Goal: Task Accomplishment & Management: Manage account settings

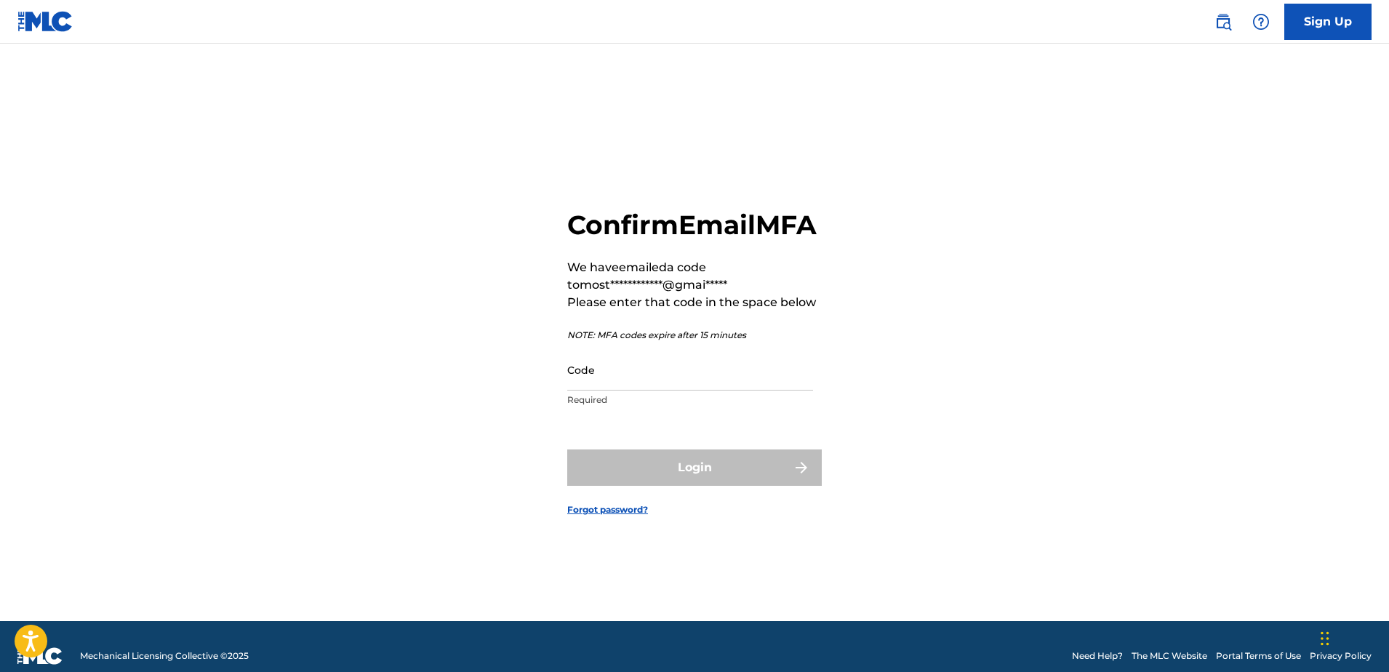
click at [687, 388] on input "Code" at bounding box center [690, 369] width 246 height 41
click at [655, 391] on input "Code" at bounding box center [690, 369] width 246 height 41
paste input "592849"
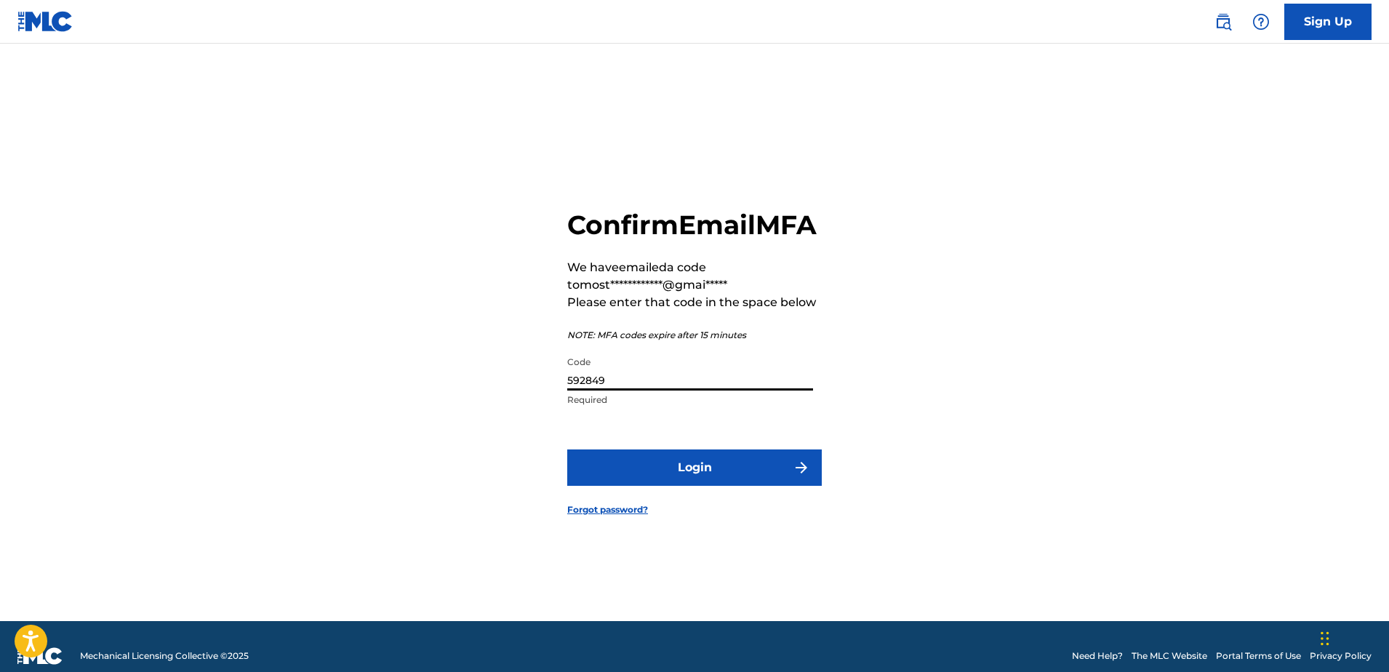
type input "592849"
click at [725, 479] on button "Login" at bounding box center [694, 467] width 255 height 36
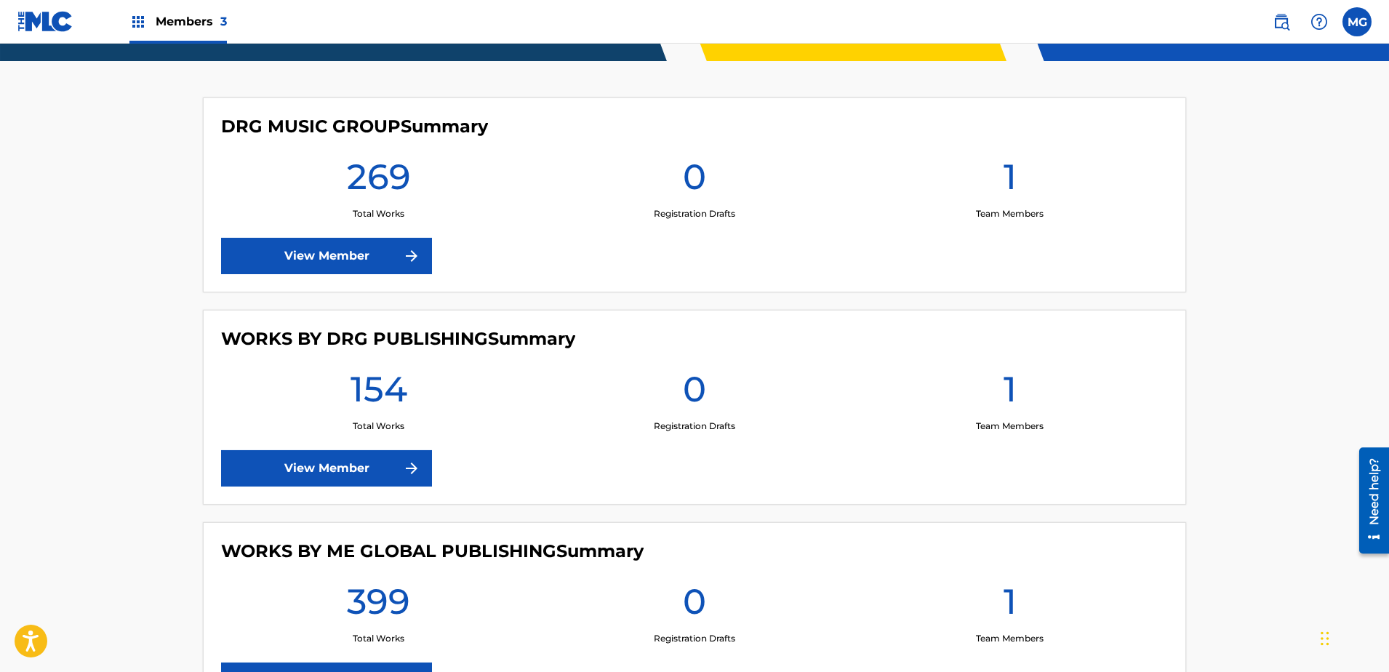
scroll to position [445, 0]
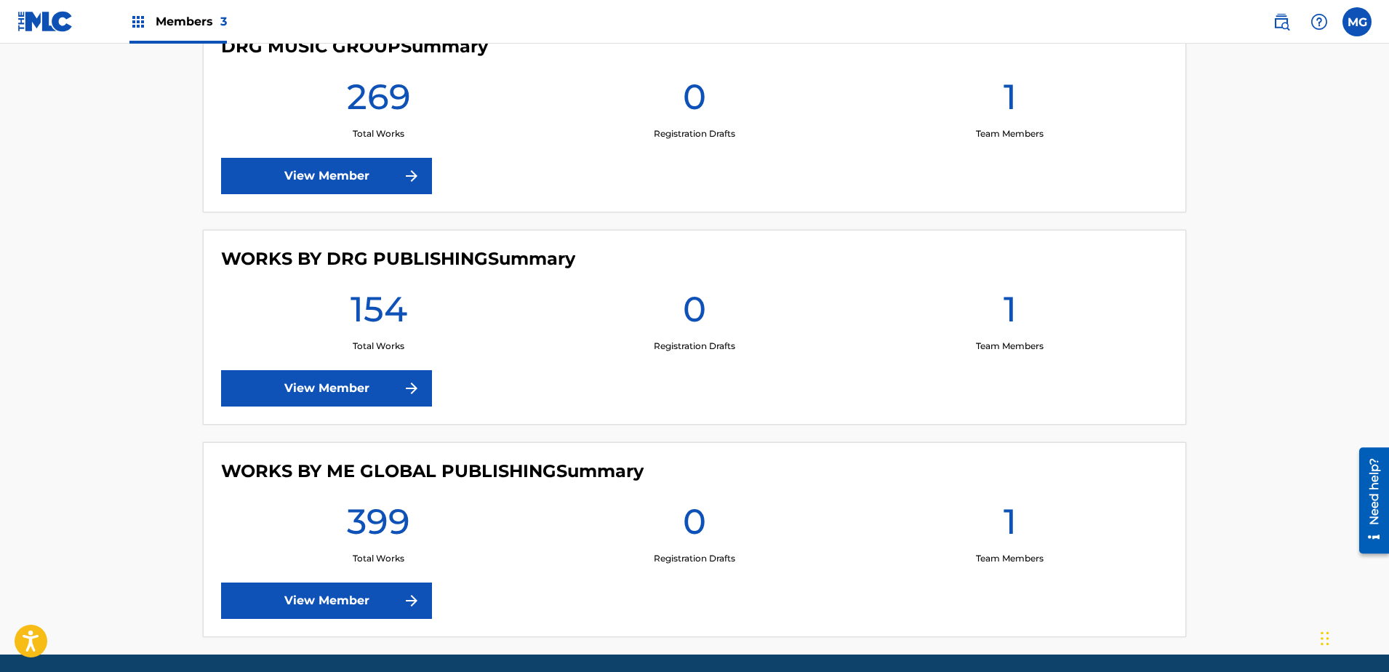
click at [357, 378] on link "View Member" at bounding box center [326, 388] width 211 height 36
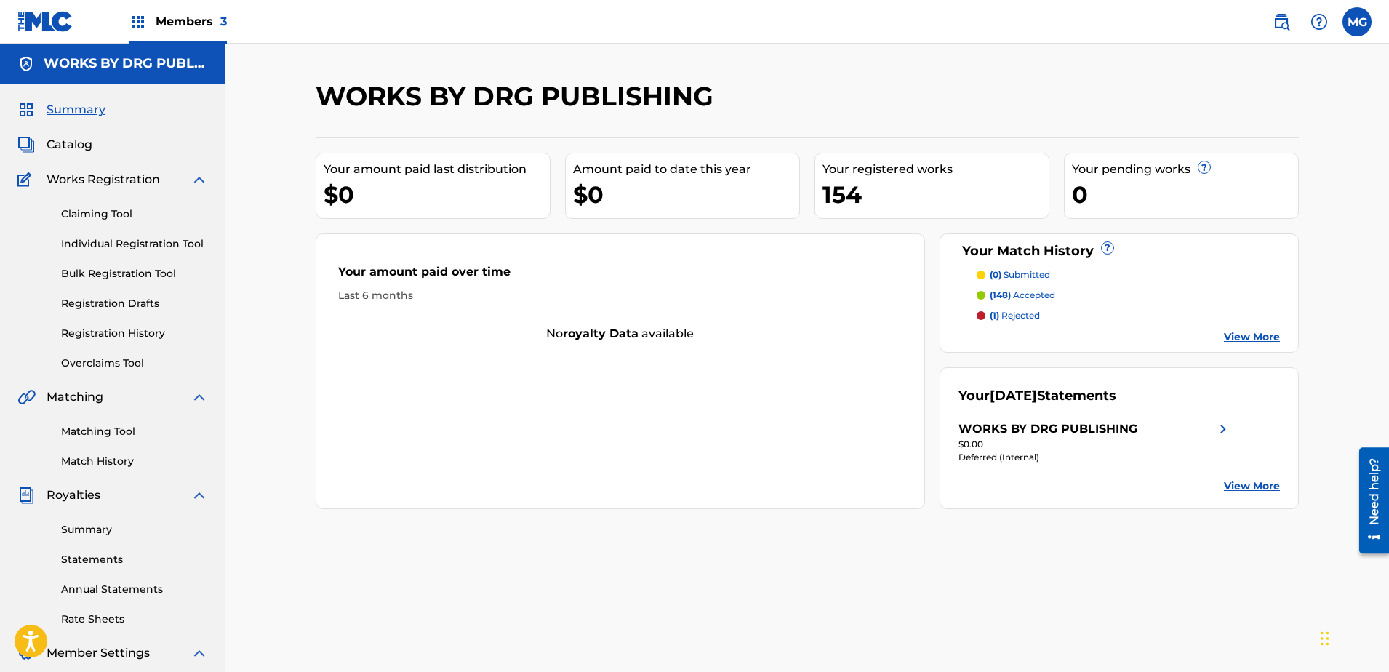
click at [91, 526] on link "Summary" at bounding box center [134, 529] width 147 height 15
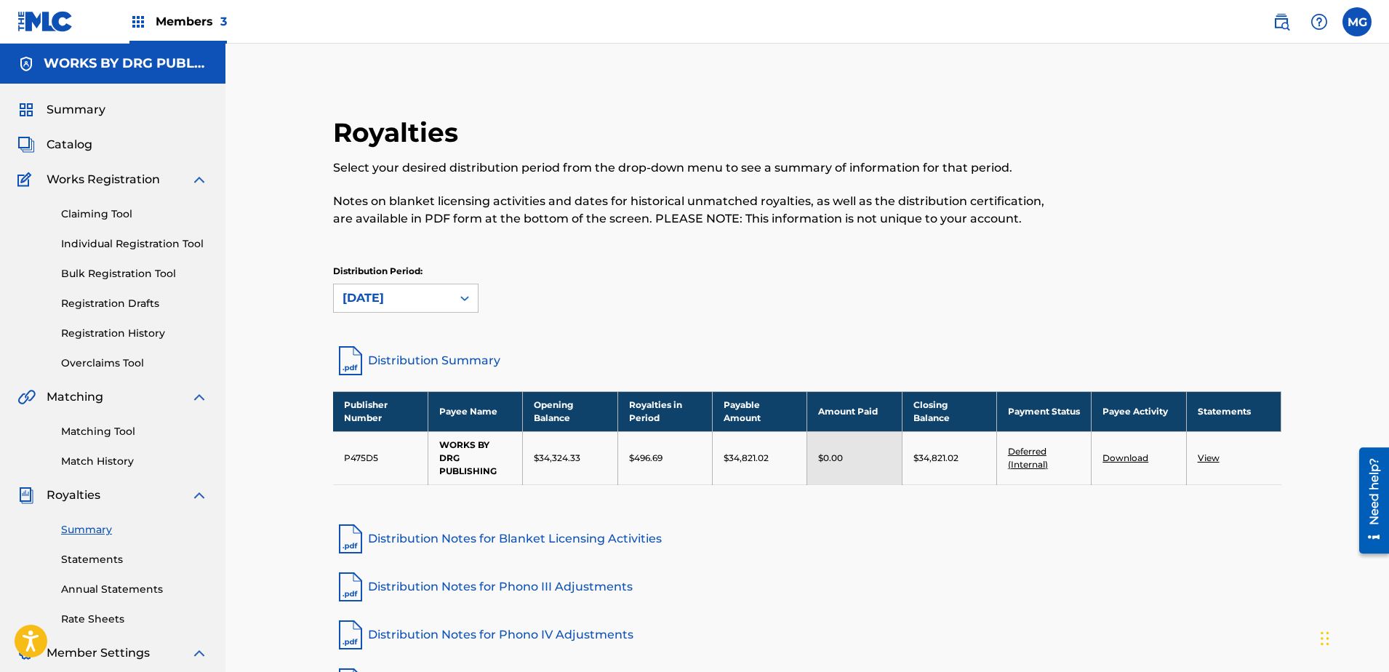
click at [101, 434] on link "Matching Tool" at bounding box center [134, 431] width 147 height 15
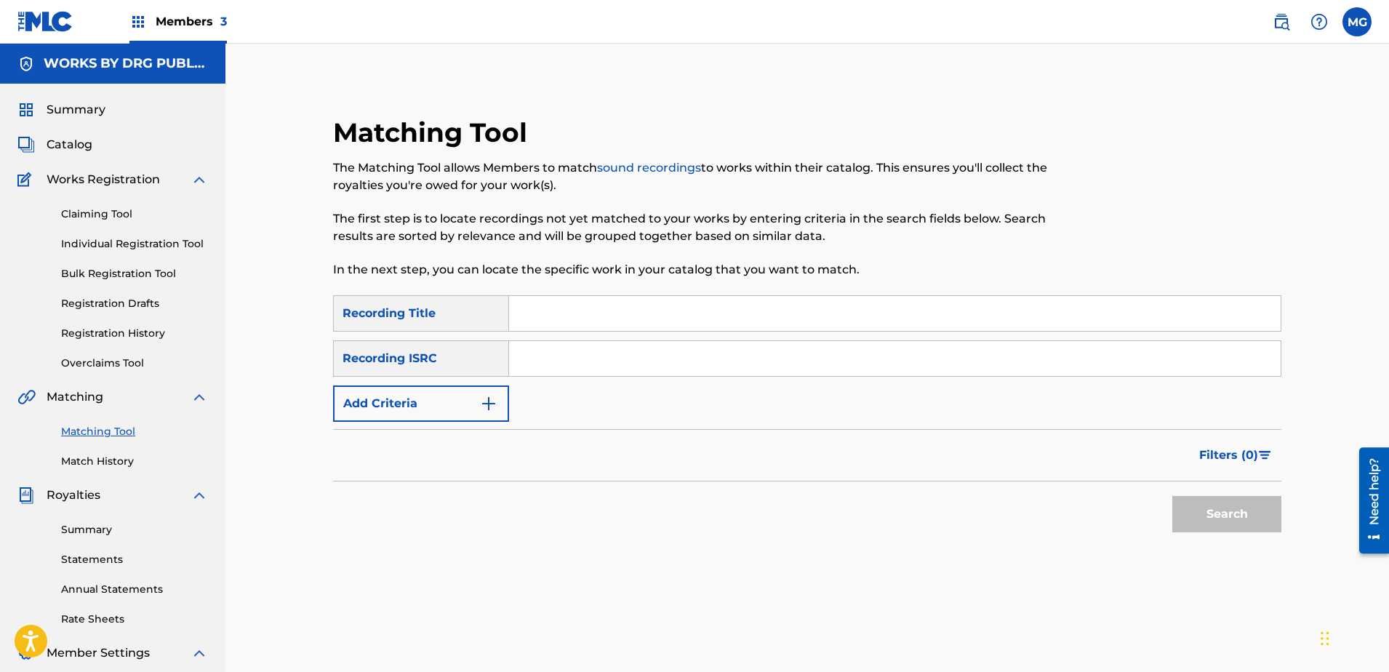
click at [135, 364] on link "Overclaims Tool" at bounding box center [134, 363] width 147 height 15
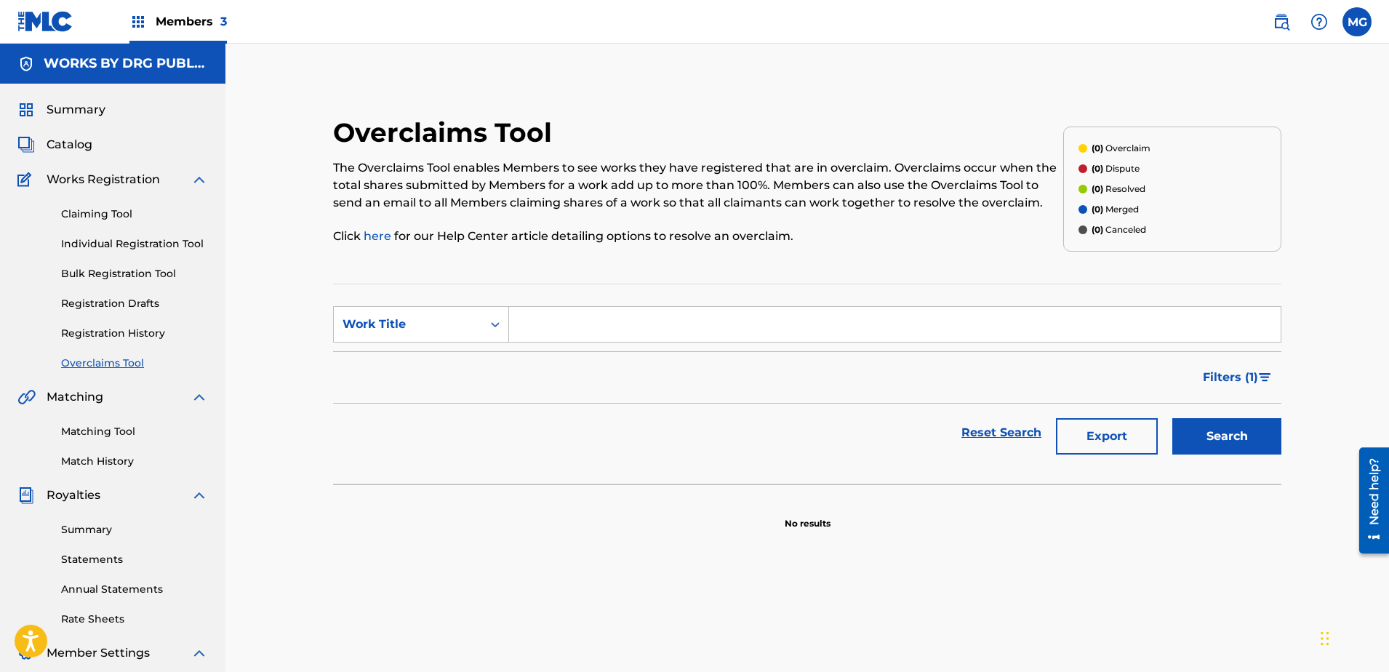
click at [39, 25] on img at bounding box center [45, 21] width 56 height 21
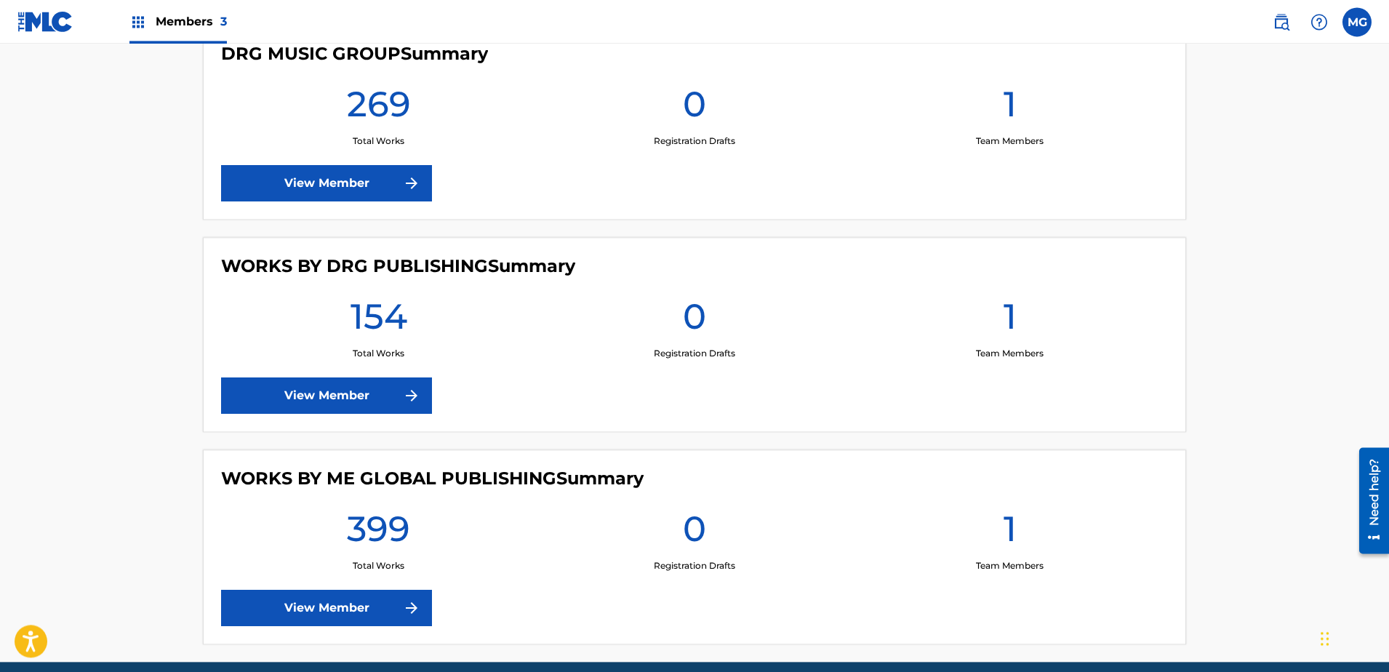
scroll to position [445, 0]
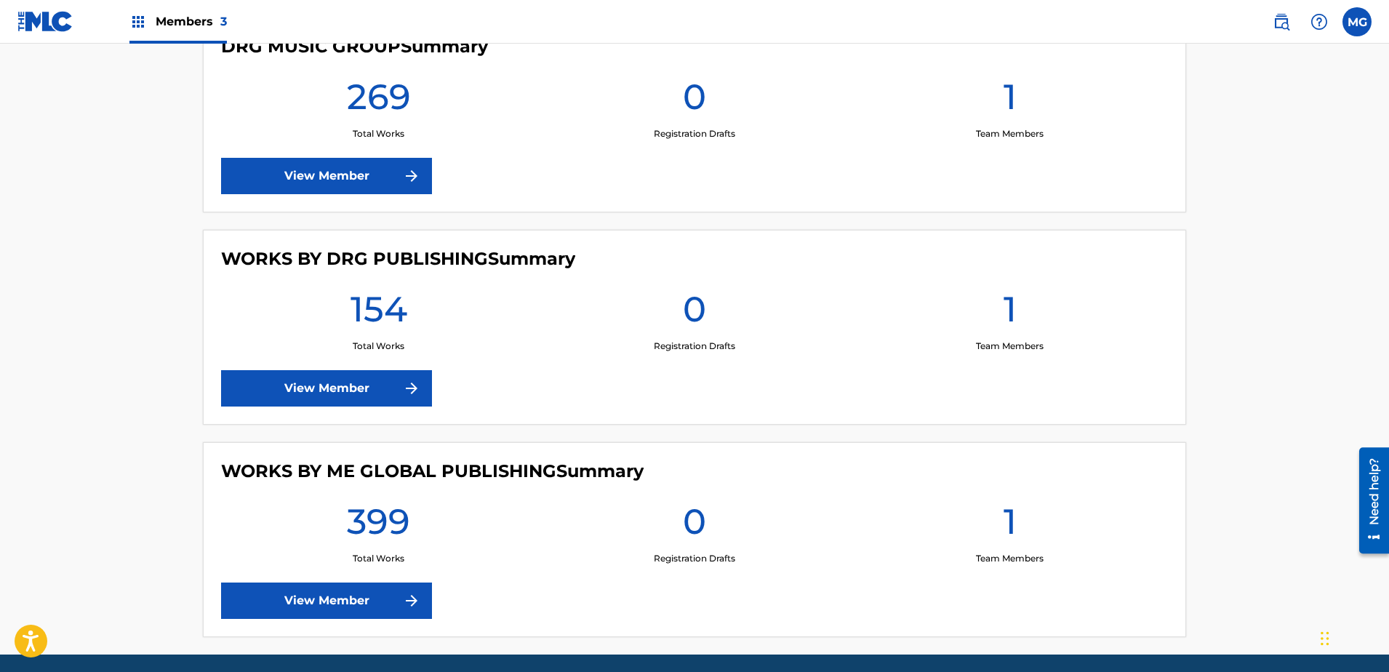
click at [323, 602] on link "View Member" at bounding box center [326, 601] width 211 height 36
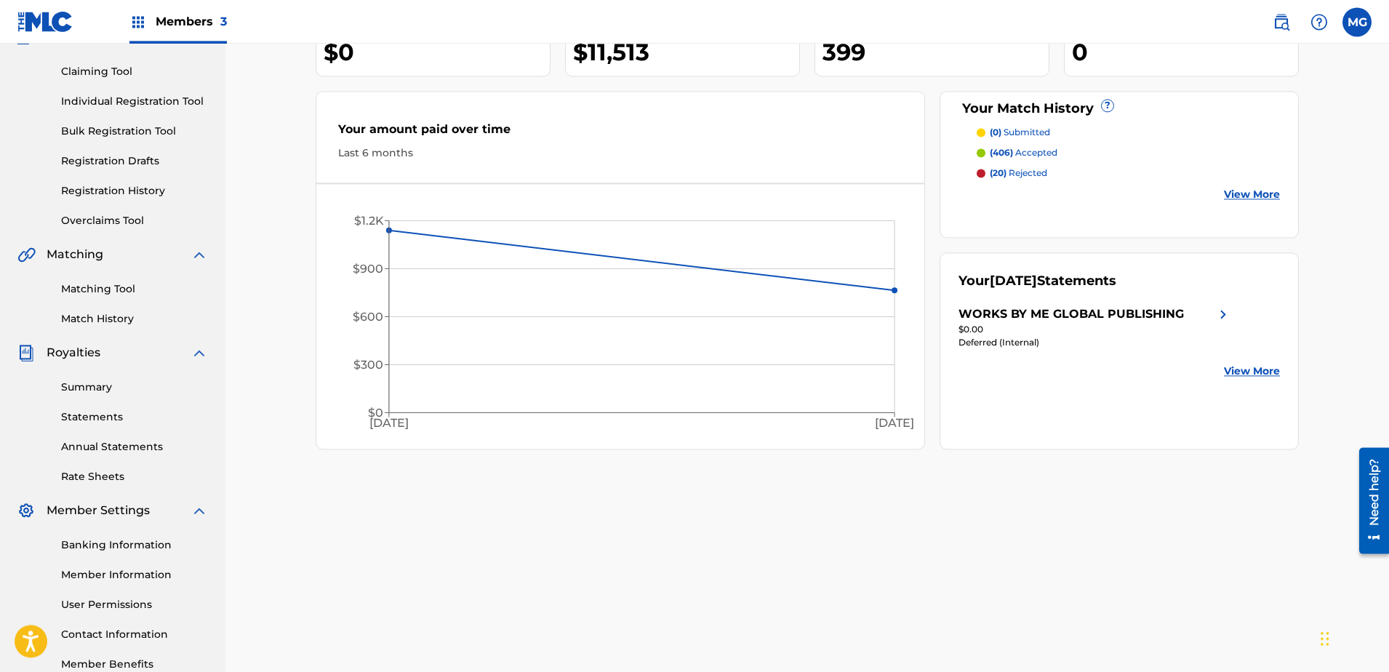
scroll to position [230, 0]
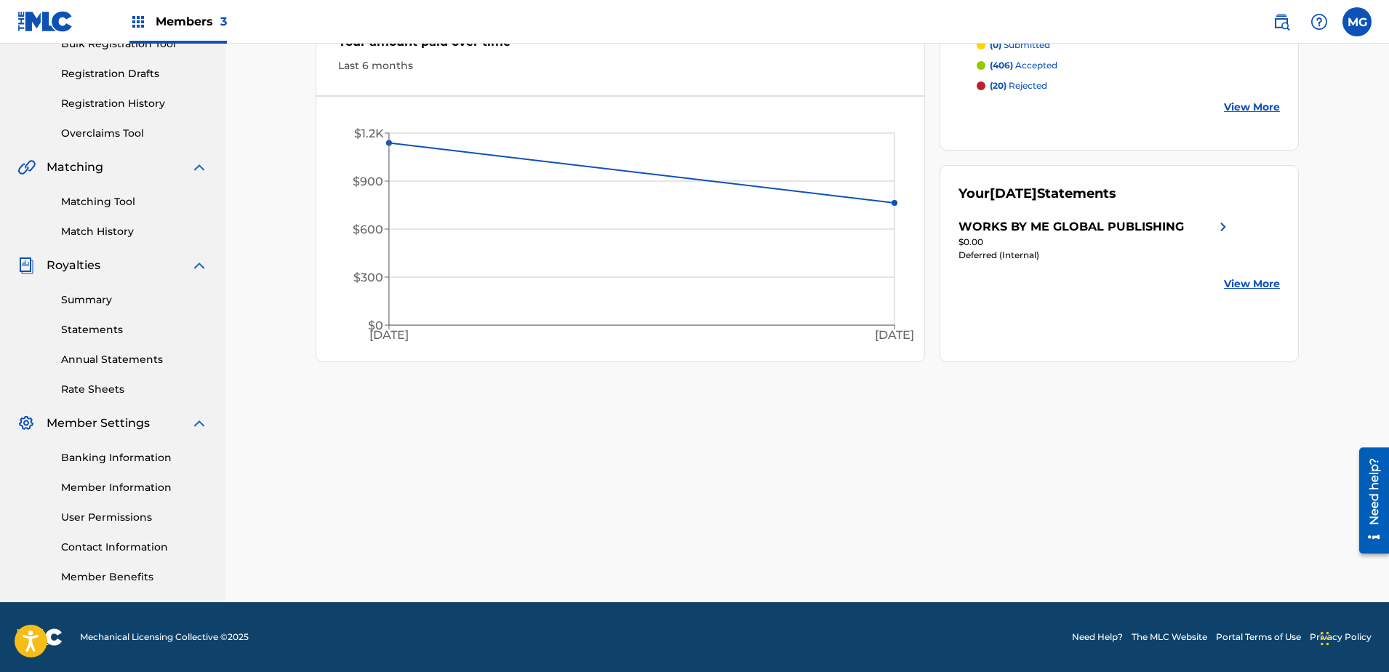
click at [108, 460] on link "Banking Information" at bounding box center [134, 457] width 147 height 15
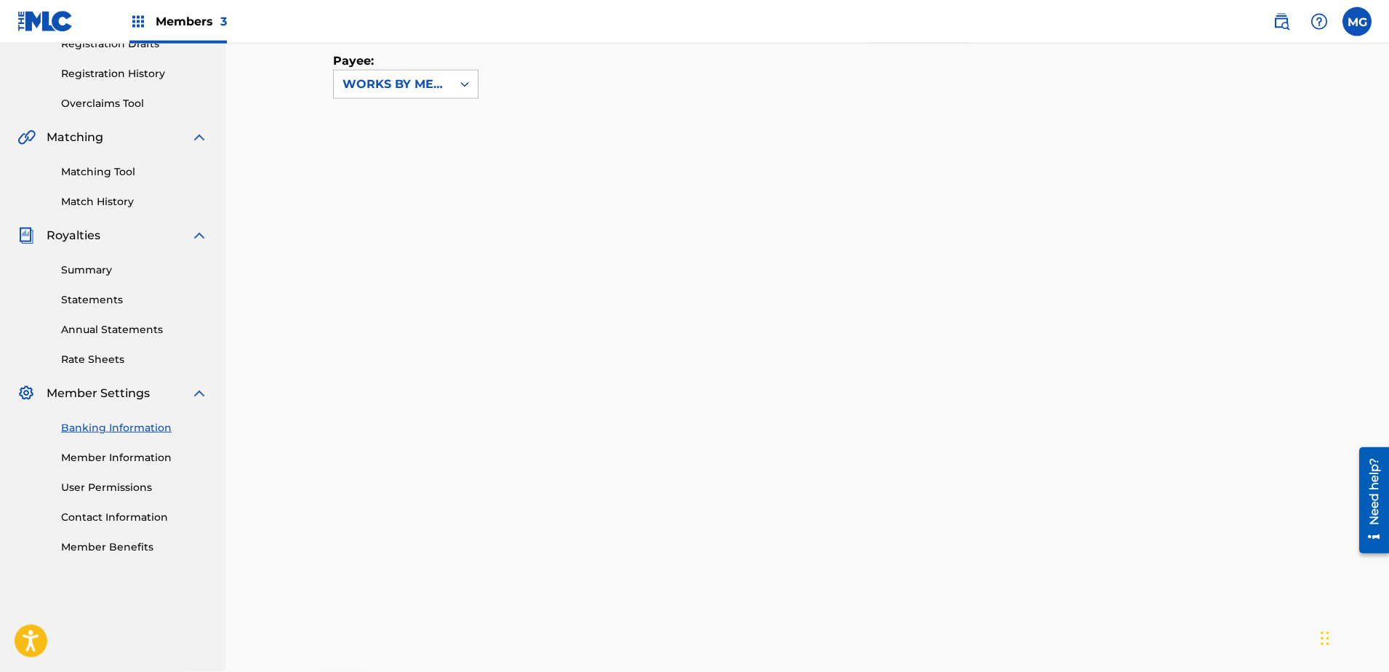
scroll to position [175, 0]
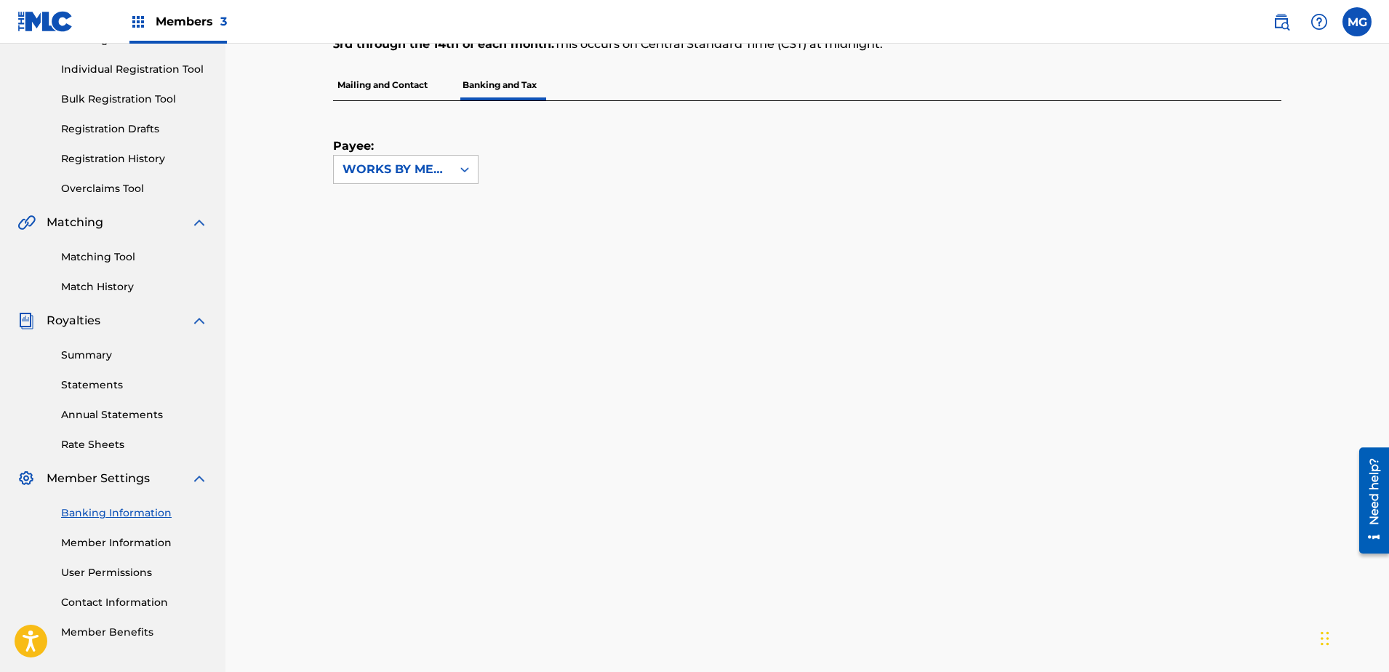
click at [56, 26] on img at bounding box center [45, 21] width 56 height 21
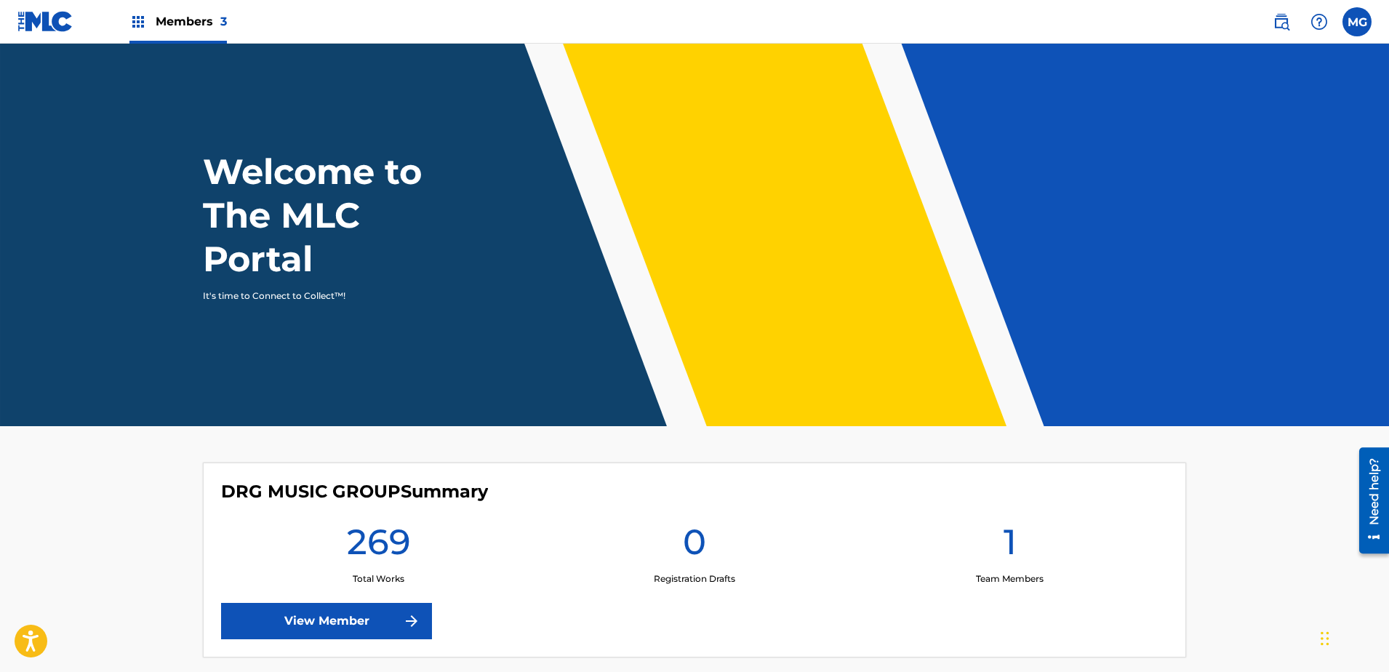
scroll to position [297, 0]
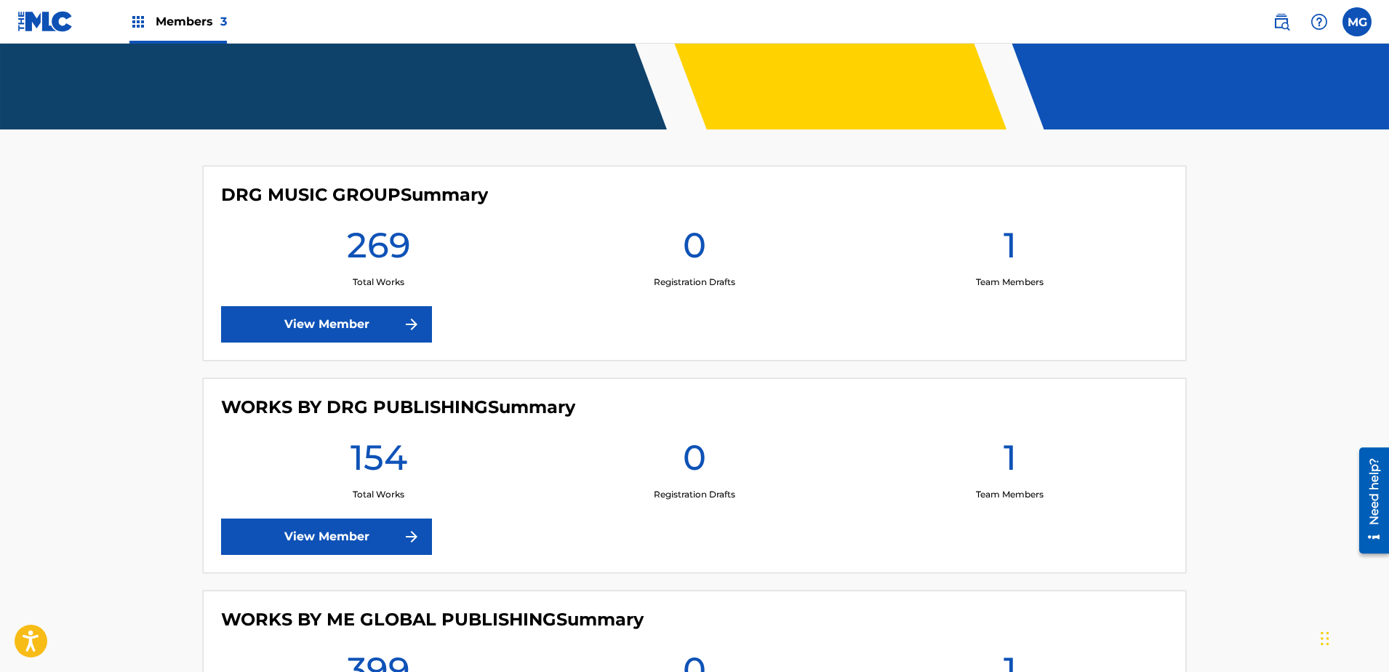
click at [302, 529] on link "View Member" at bounding box center [326, 537] width 211 height 36
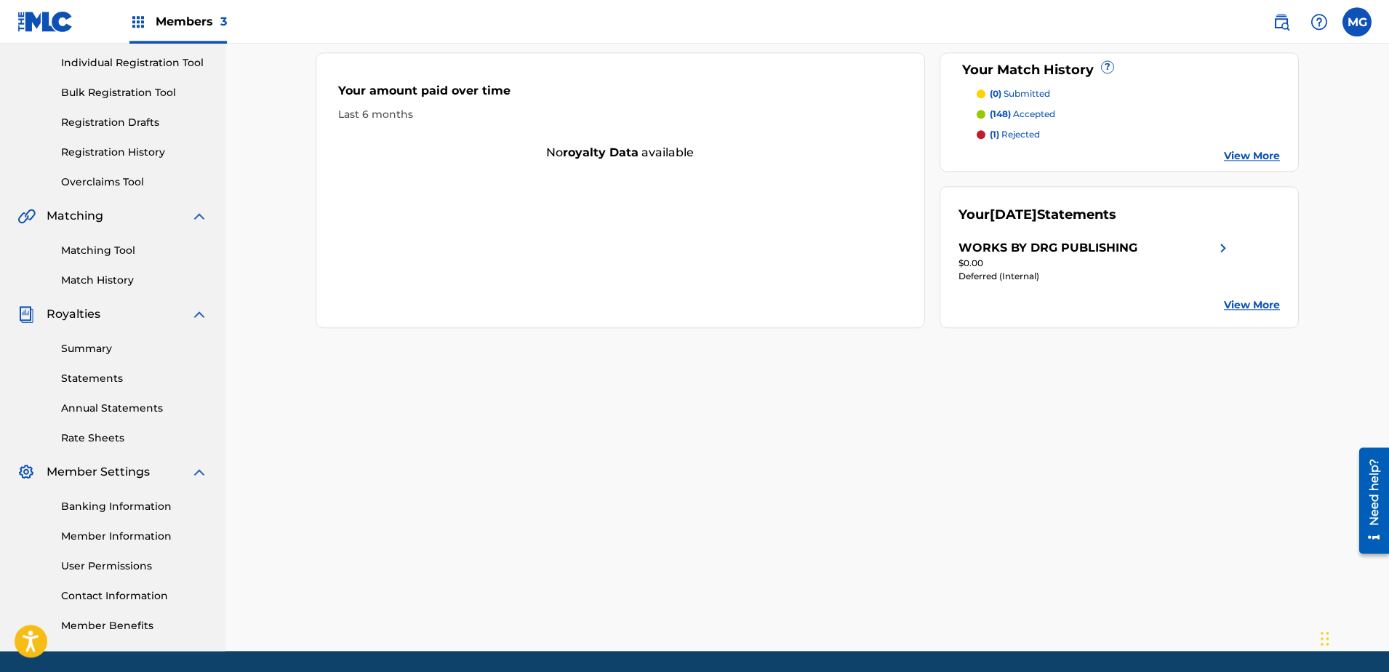
scroll to position [230, 0]
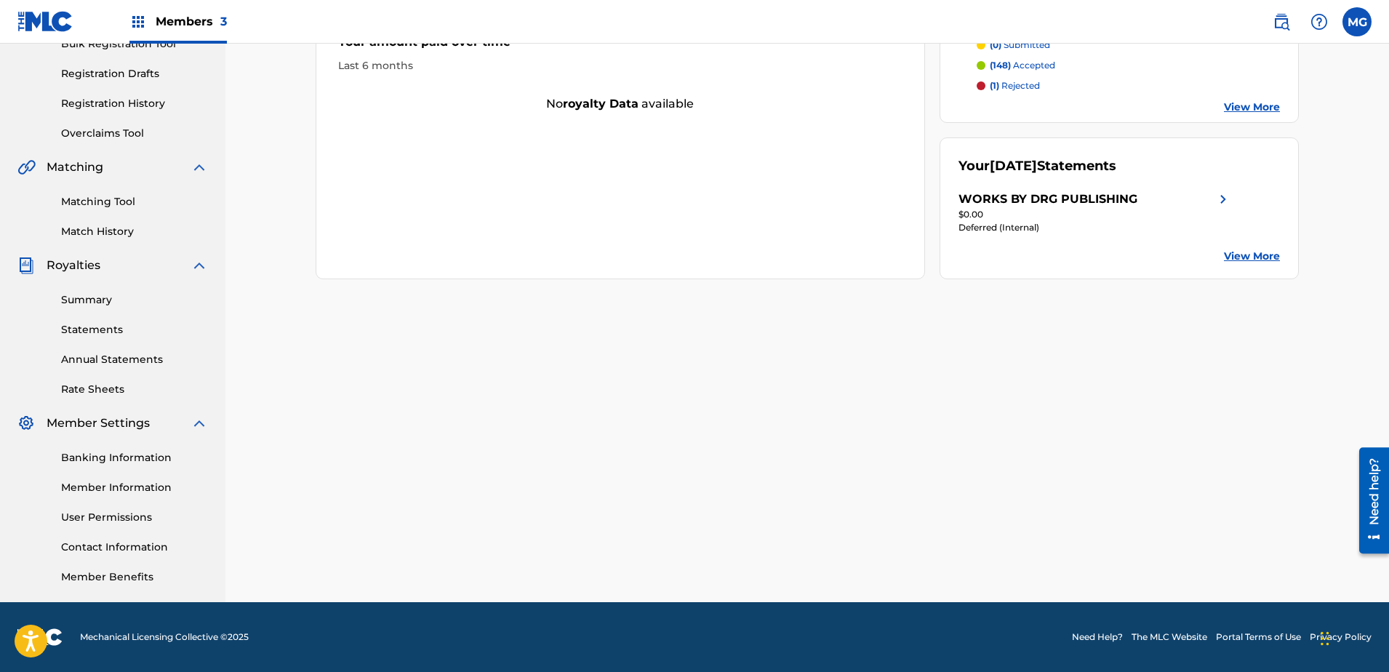
click at [133, 456] on link "Banking Information" at bounding box center [134, 457] width 147 height 15
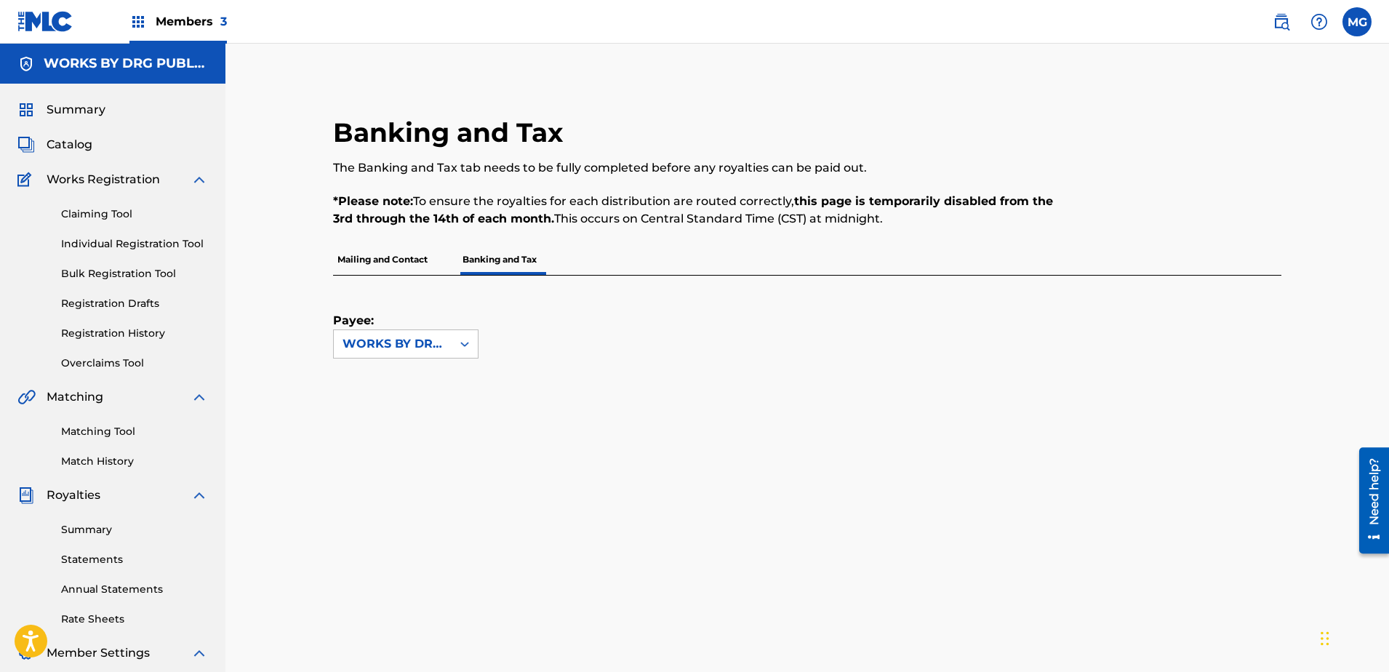
click at [49, 28] on img at bounding box center [45, 21] width 56 height 21
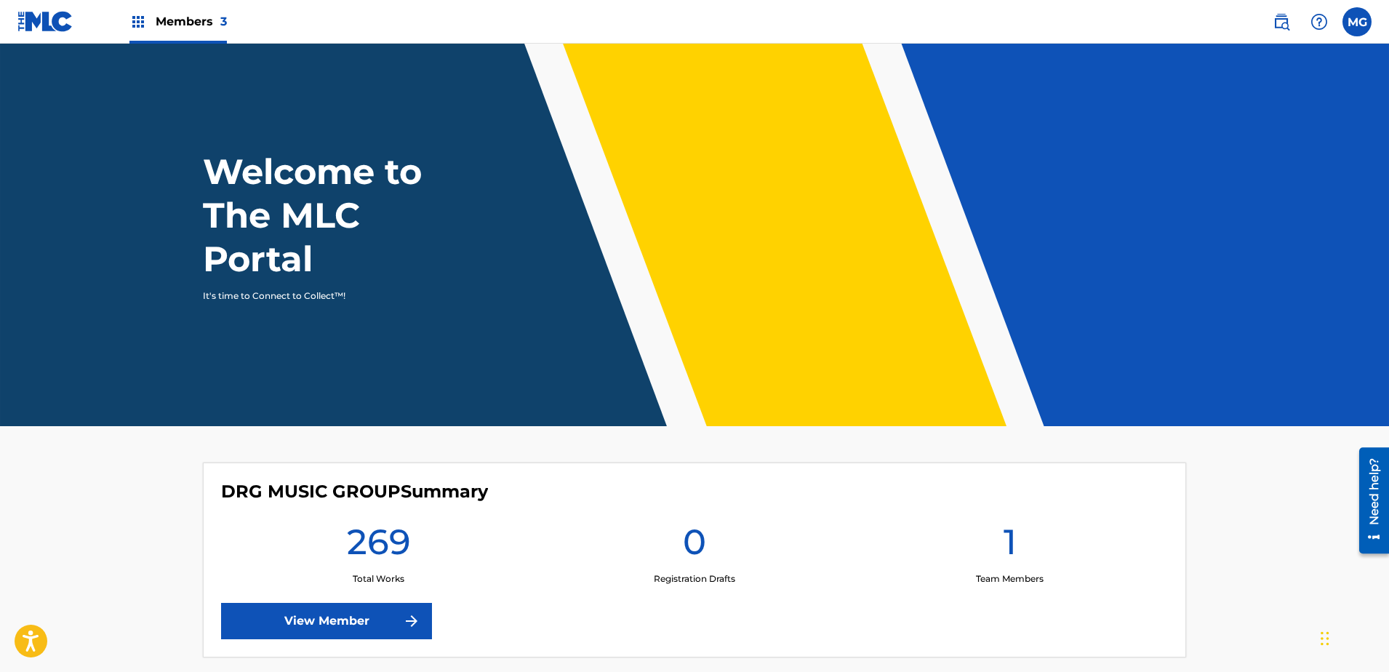
click at [305, 618] on link "View Member" at bounding box center [326, 621] width 211 height 36
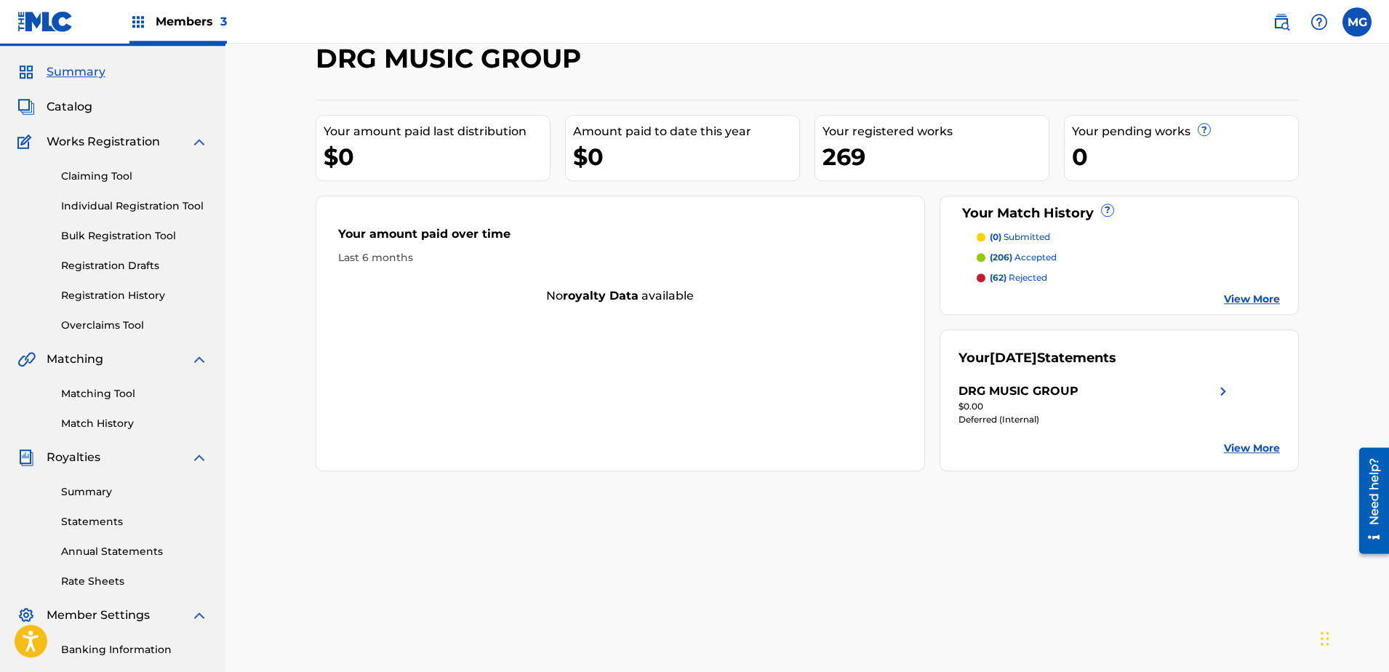
scroll to position [74, 0]
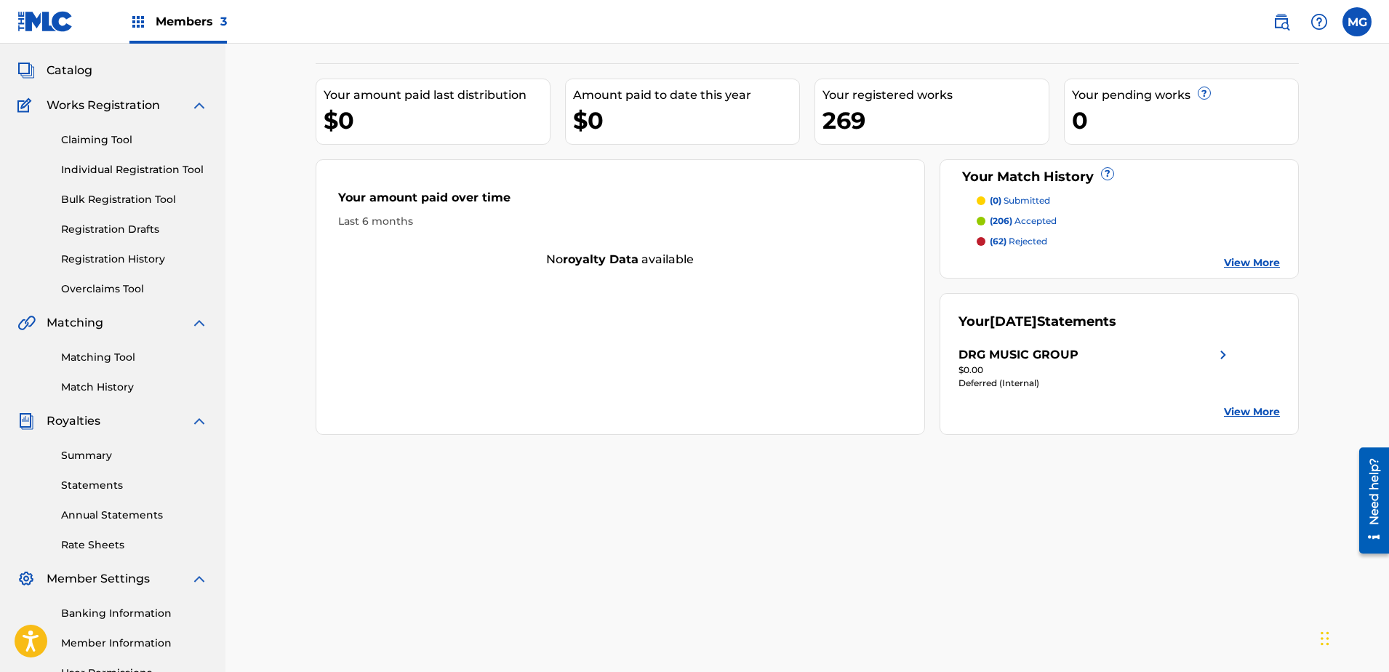
click at [127, 615] on link "Banking Information" at bounding box center [134, 613] width 147 height 15
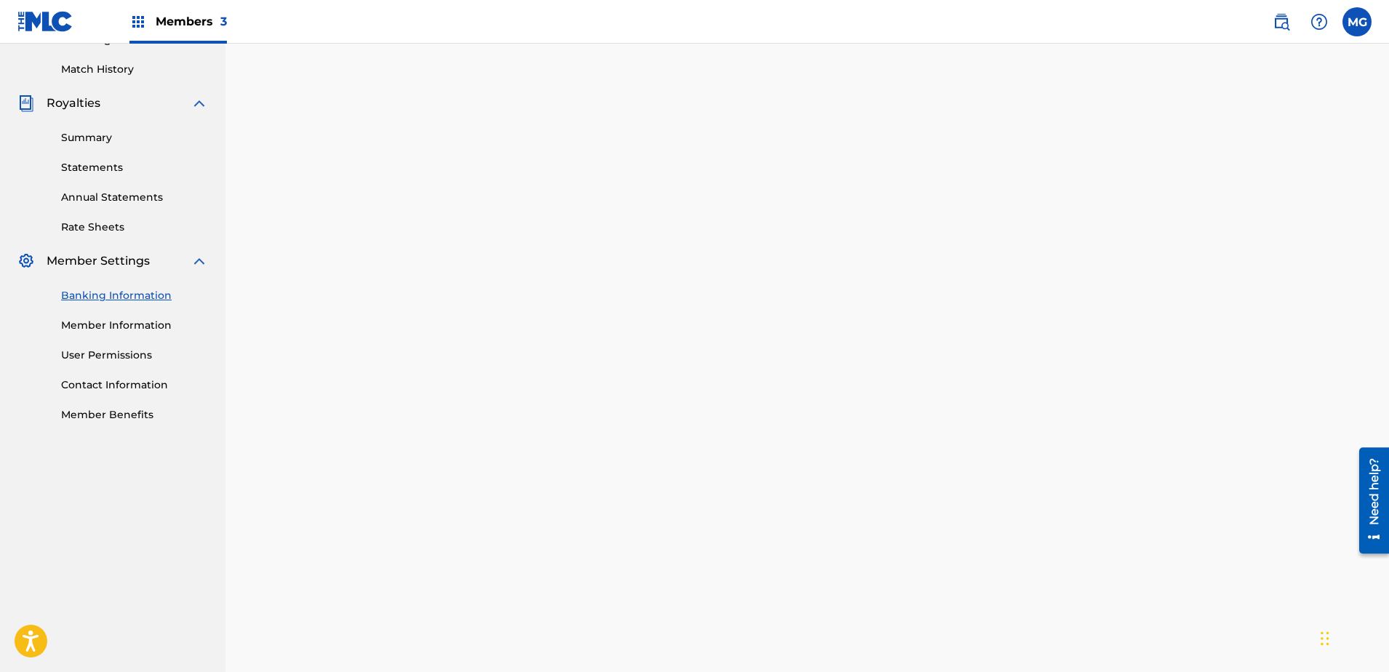
scroll to position [452, 0]
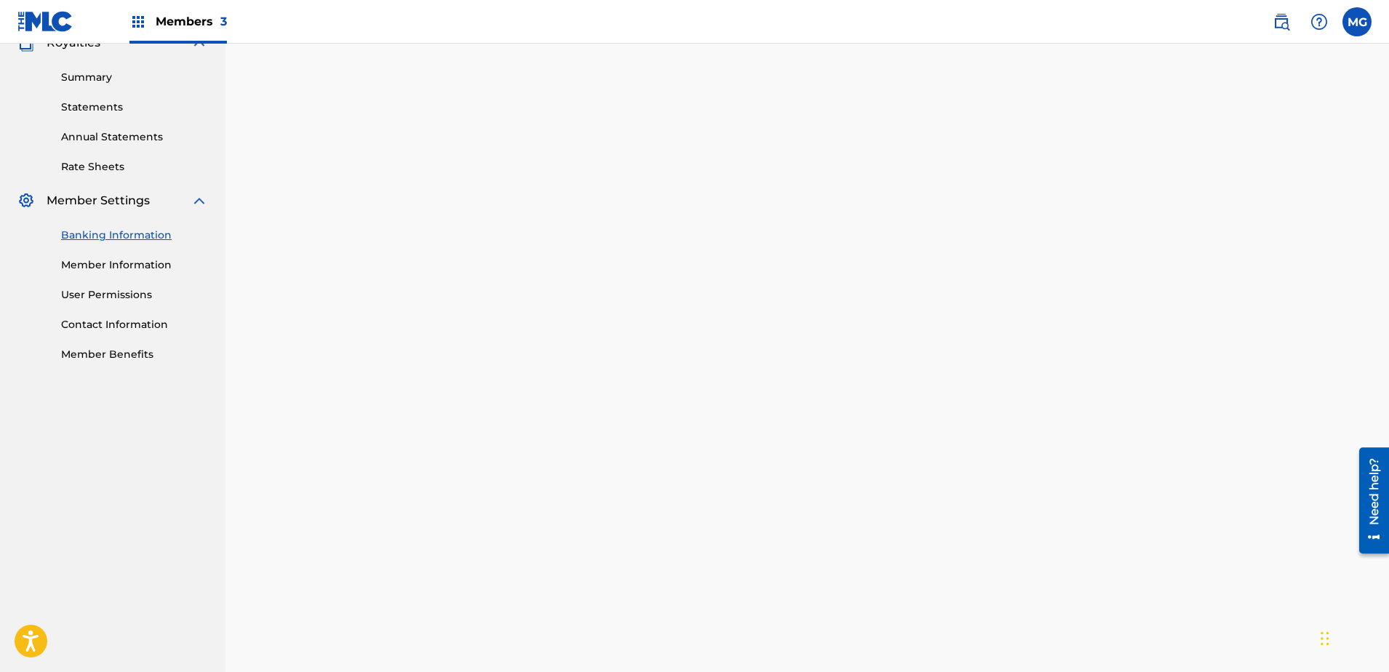
click at [65, 22] on img at bounding box center [45, 21] width 56 height 21
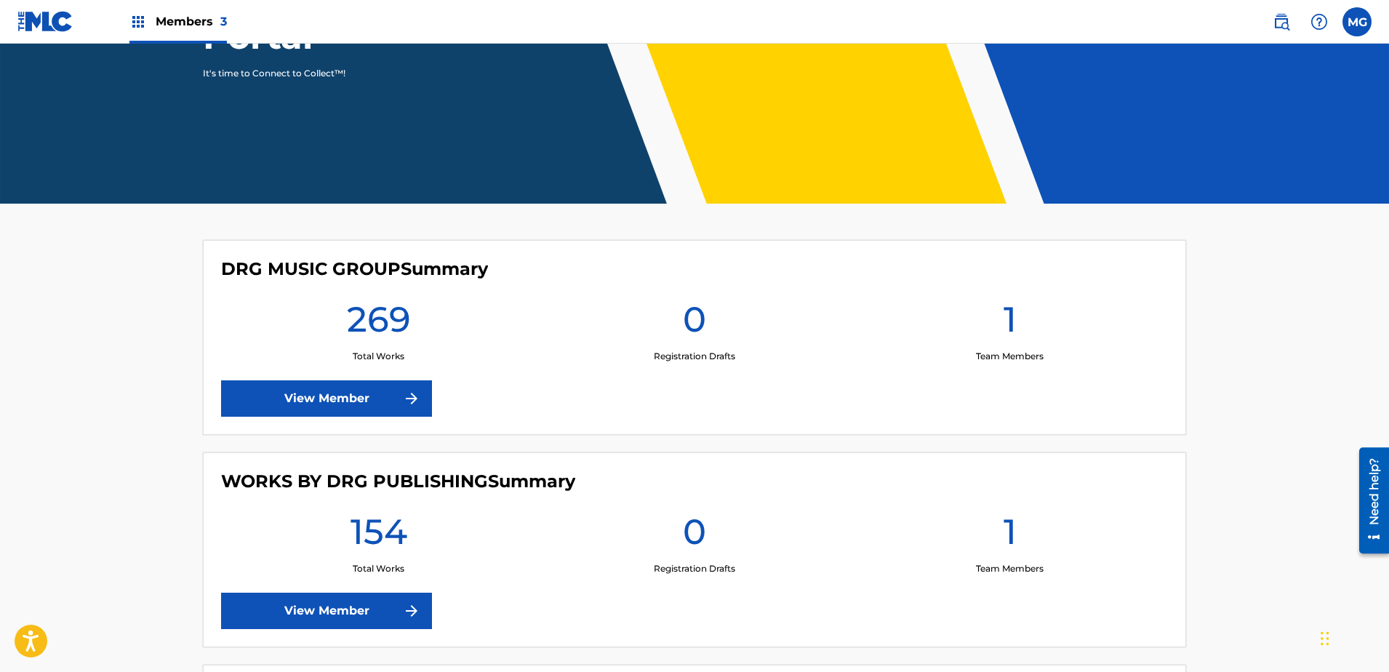
scroll to position [497, 0]
